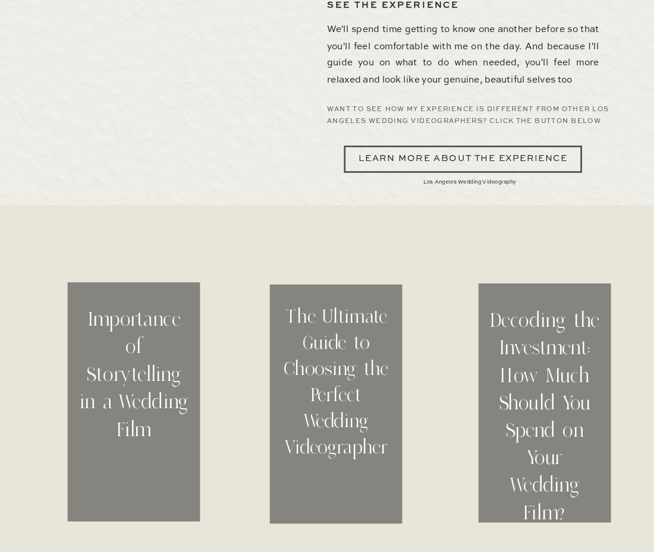
scroll to position [3379, 0]
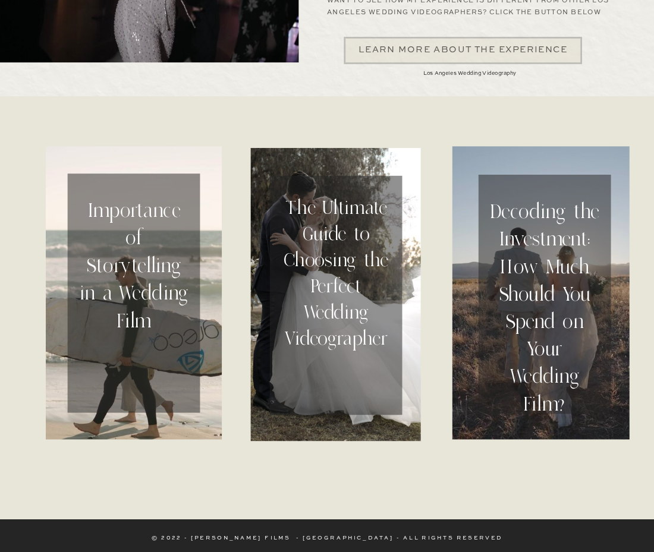
click at [524, 50] on div at bounding box center [463, 50] width 238 height 27
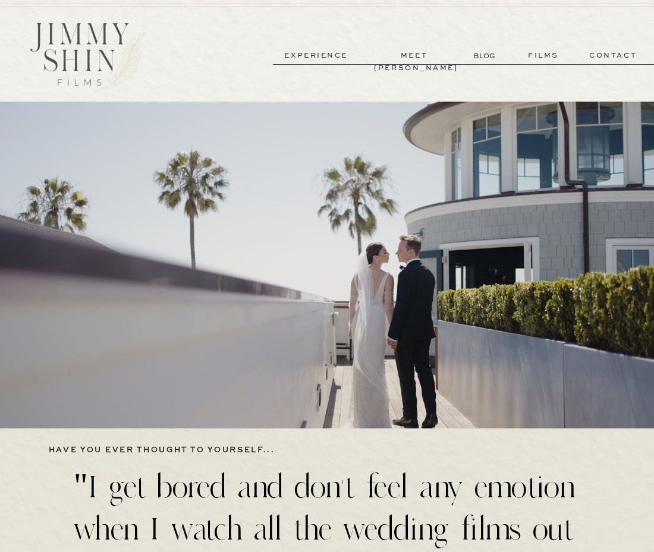
click at [542, 56] on p "films" at bounding box center [544, 55] width 54 height 12
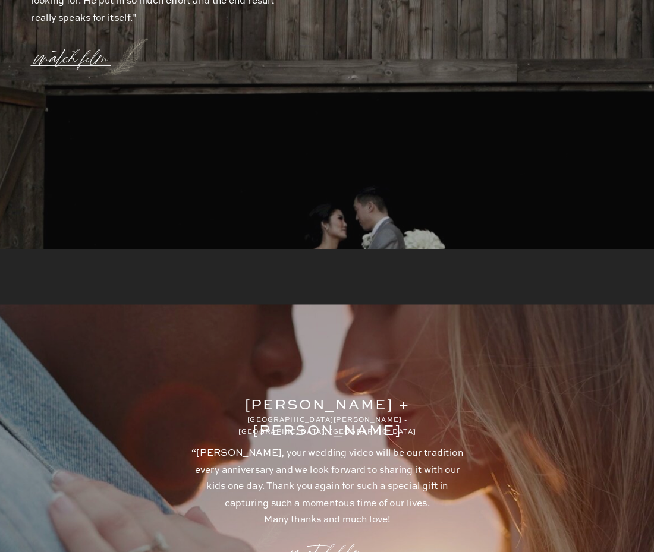
scroll to position [3039, 0]
